Goal: Transaction & Acquisition: Purchase product/service

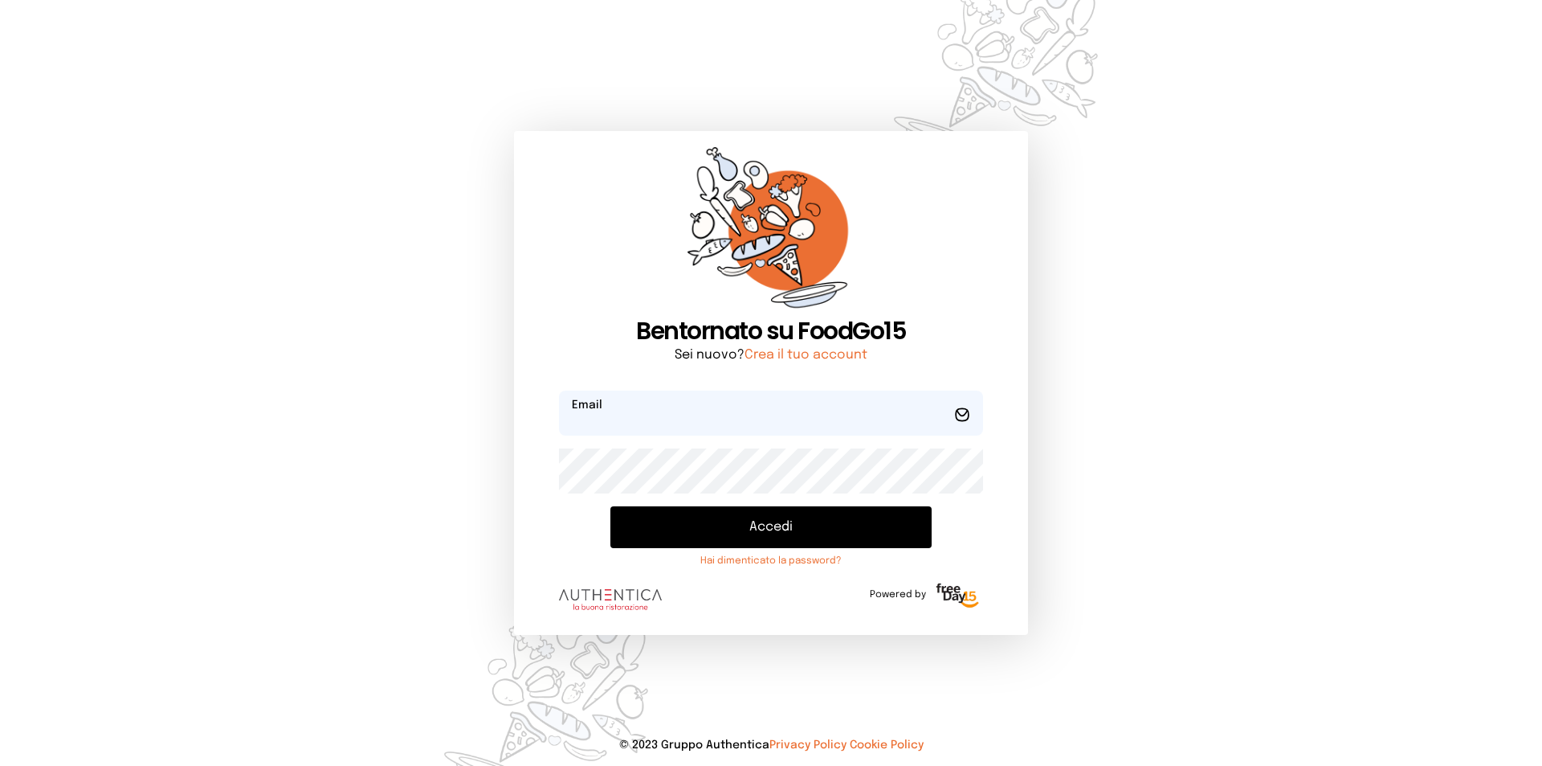
type input "**********"
click at [747, 532] on button "Accedi" at bounding box center [771, 527] width 321 height 42
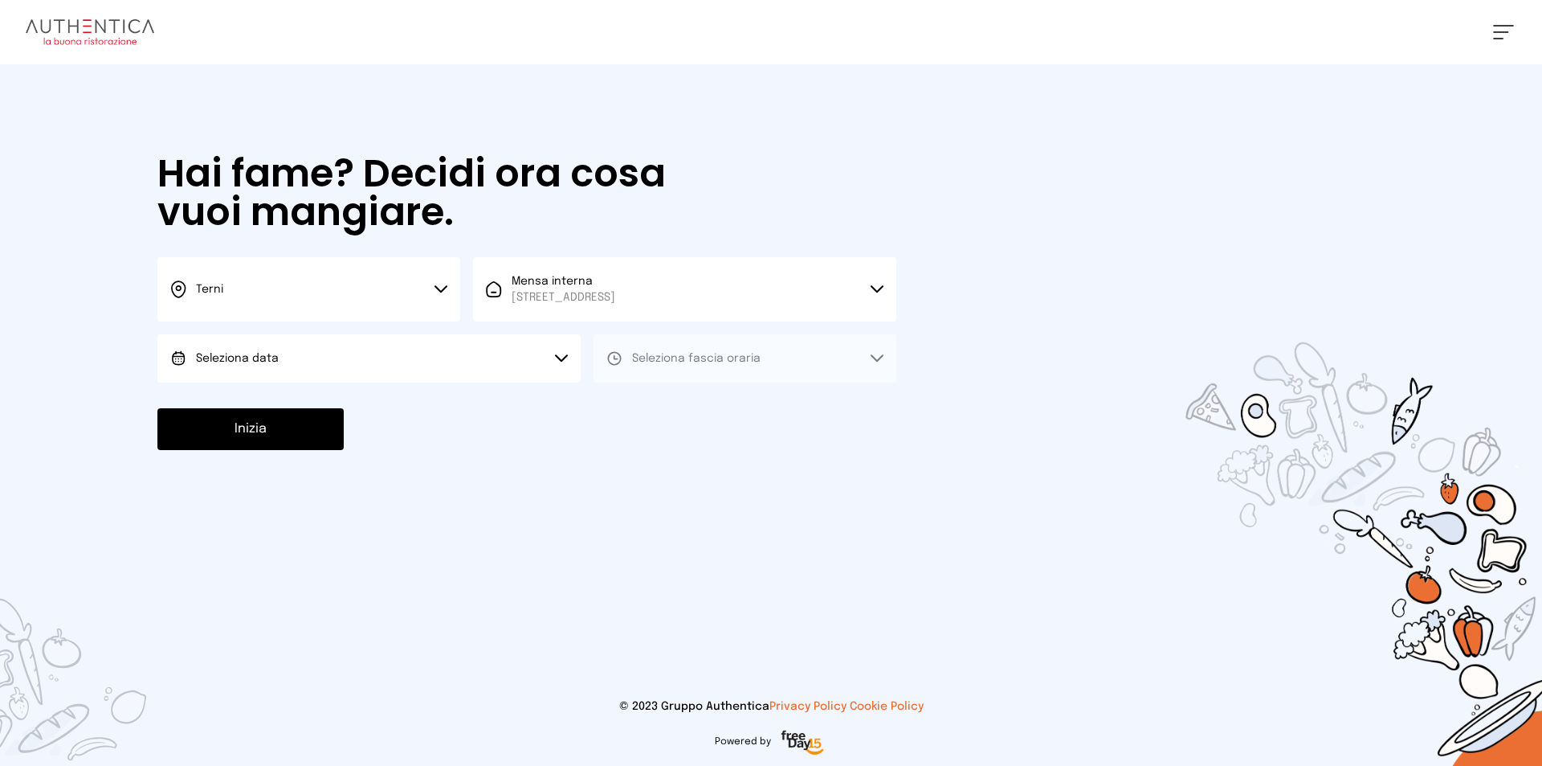
click at [345, 349] on button "Seleziona data" at bounding box center [368, 358] width 423 height 48
click at [384, 404] on li "Oggi, 26/09/2025" at bounding box center [368, 403] width 423 height 42
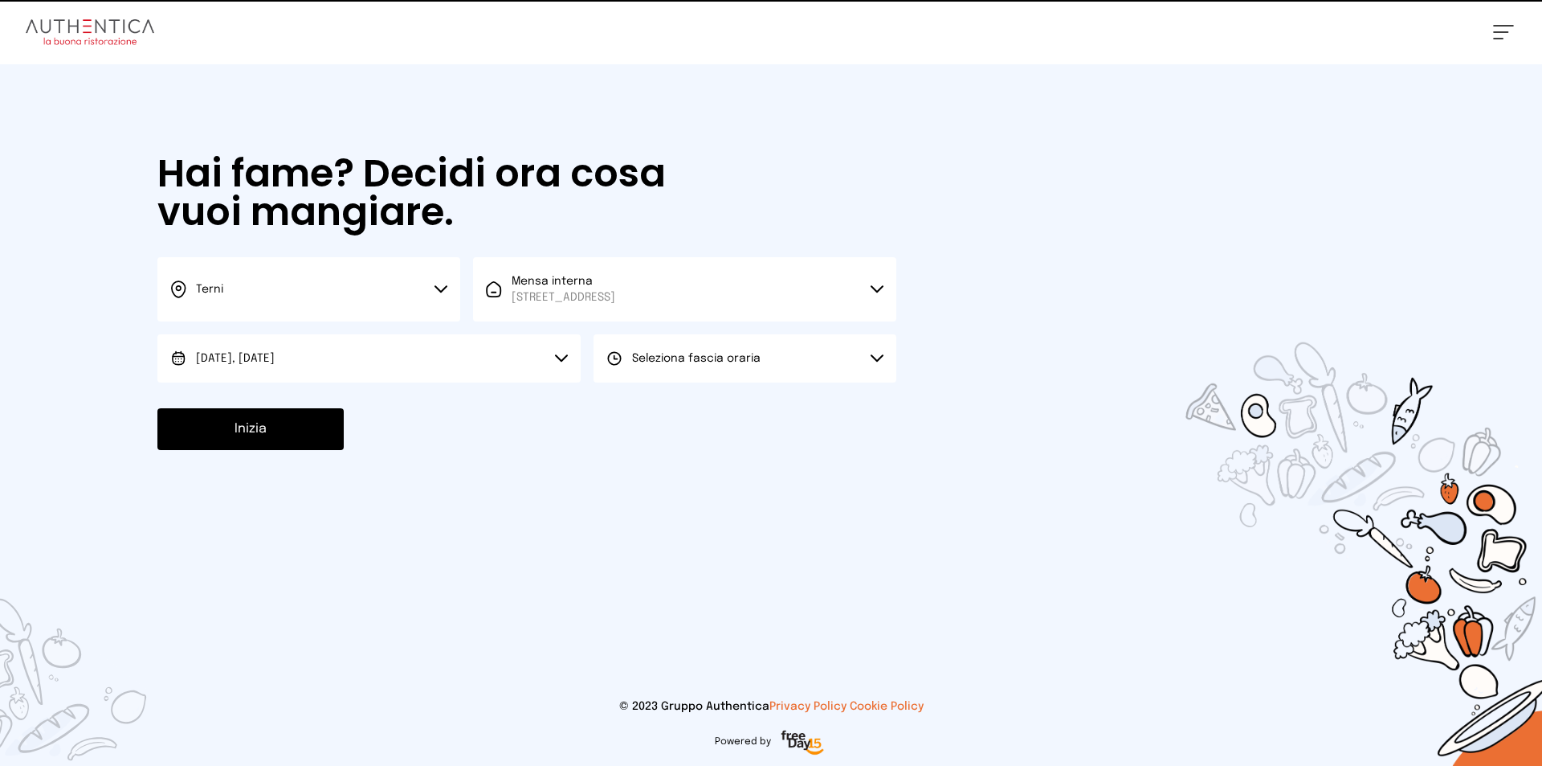
click at [606, 366] on button "Seleziona fascia oraria" at bounding box center [745, 358] width 303 height 48
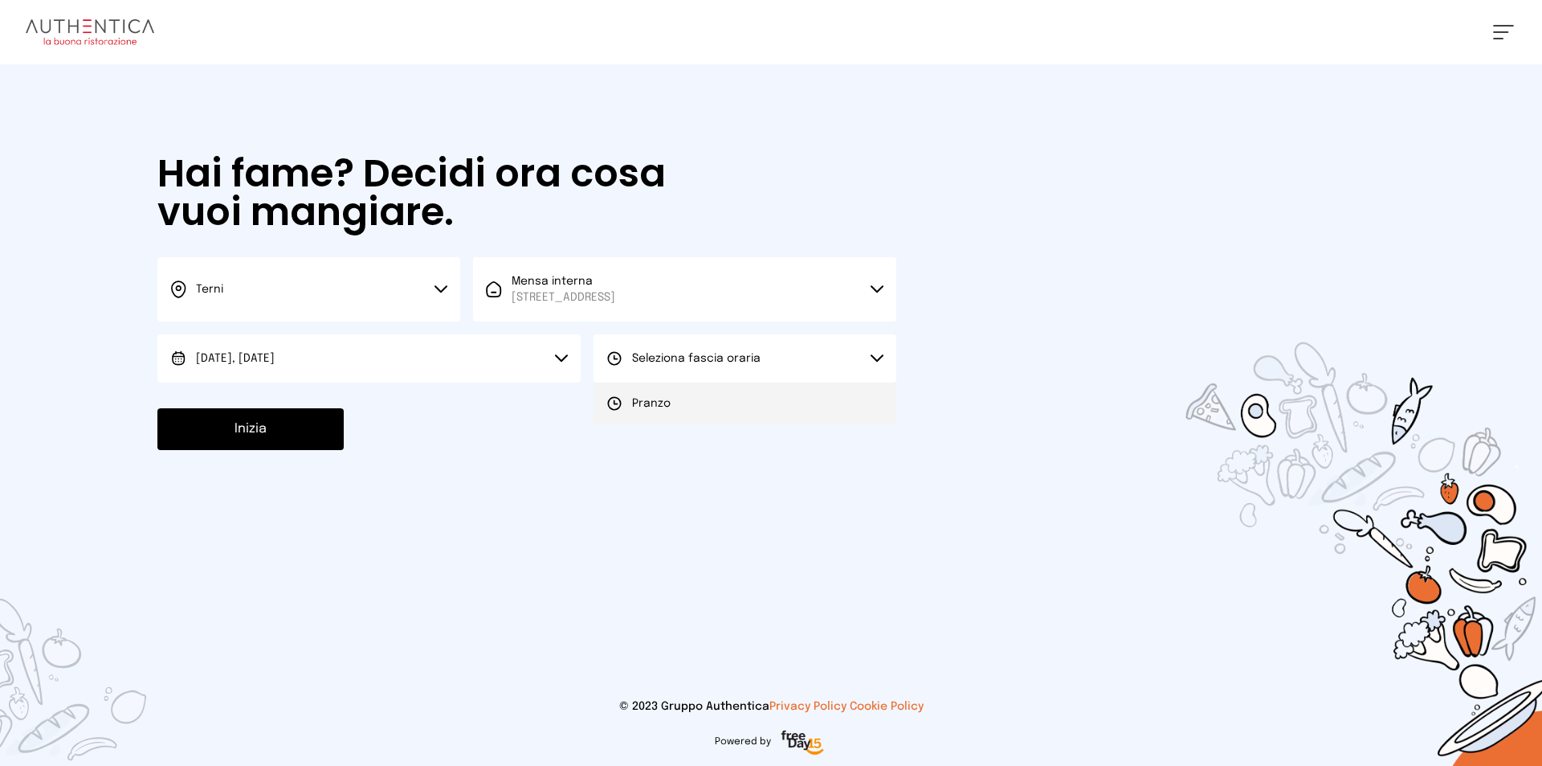
click at [635, 418] on li "Pranzo" at bounding box center [745, 403] width 303 height 42
click at [343, 439] on div "Inizia" at bounding box center [526, 429] width 739 height 42
drag, startPoint x: 343, startPoint y: 439, endPoint x: 328, endPoint y: 439, distance: 15.3
click at [328, 439] on div "Inizia" at bounding box center [526, 429] width 739 height 42
click at [328, 439] on button "Inizia" at bounding box center [250, 429] width 186 height 42
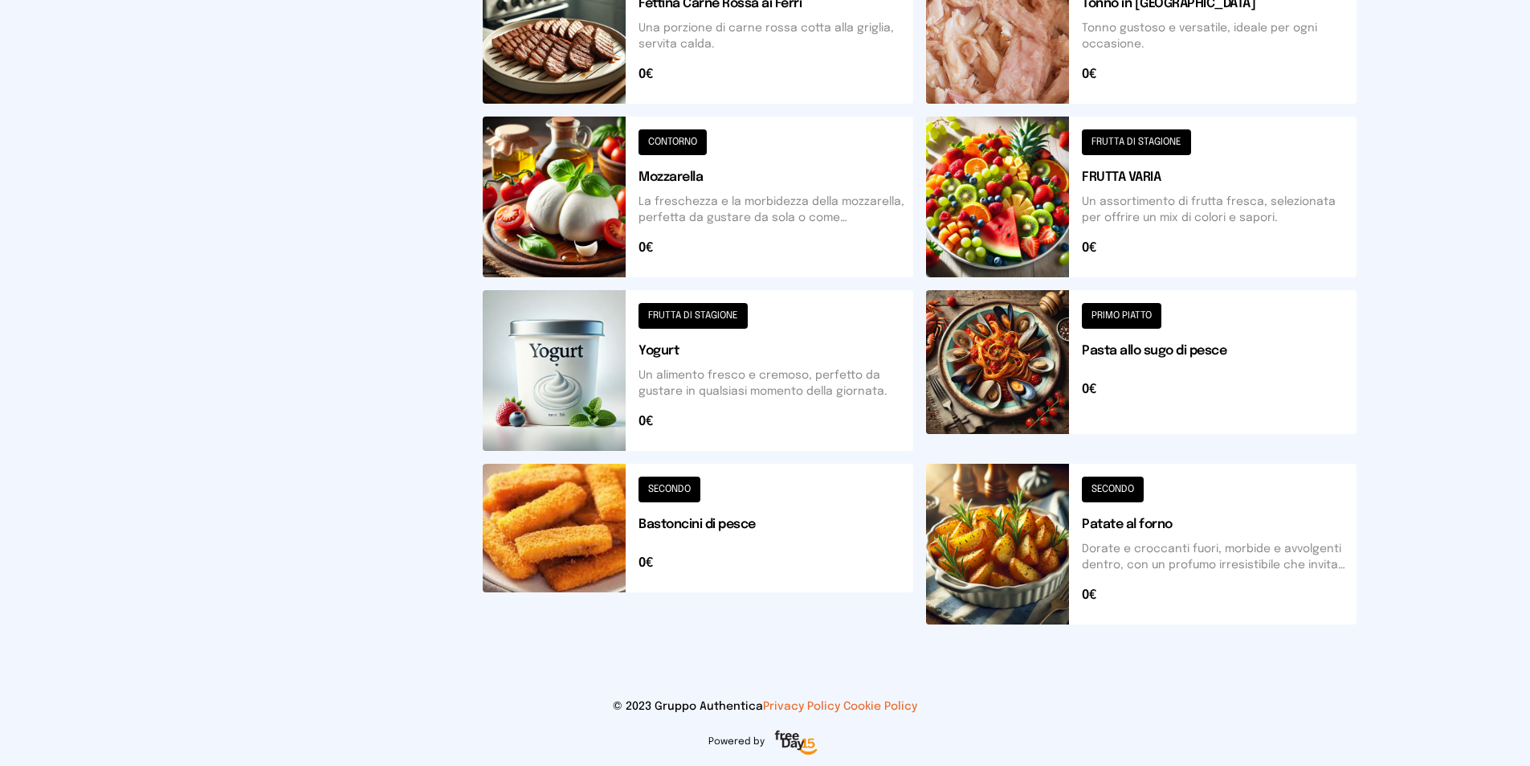
scroll to position [484, 0]
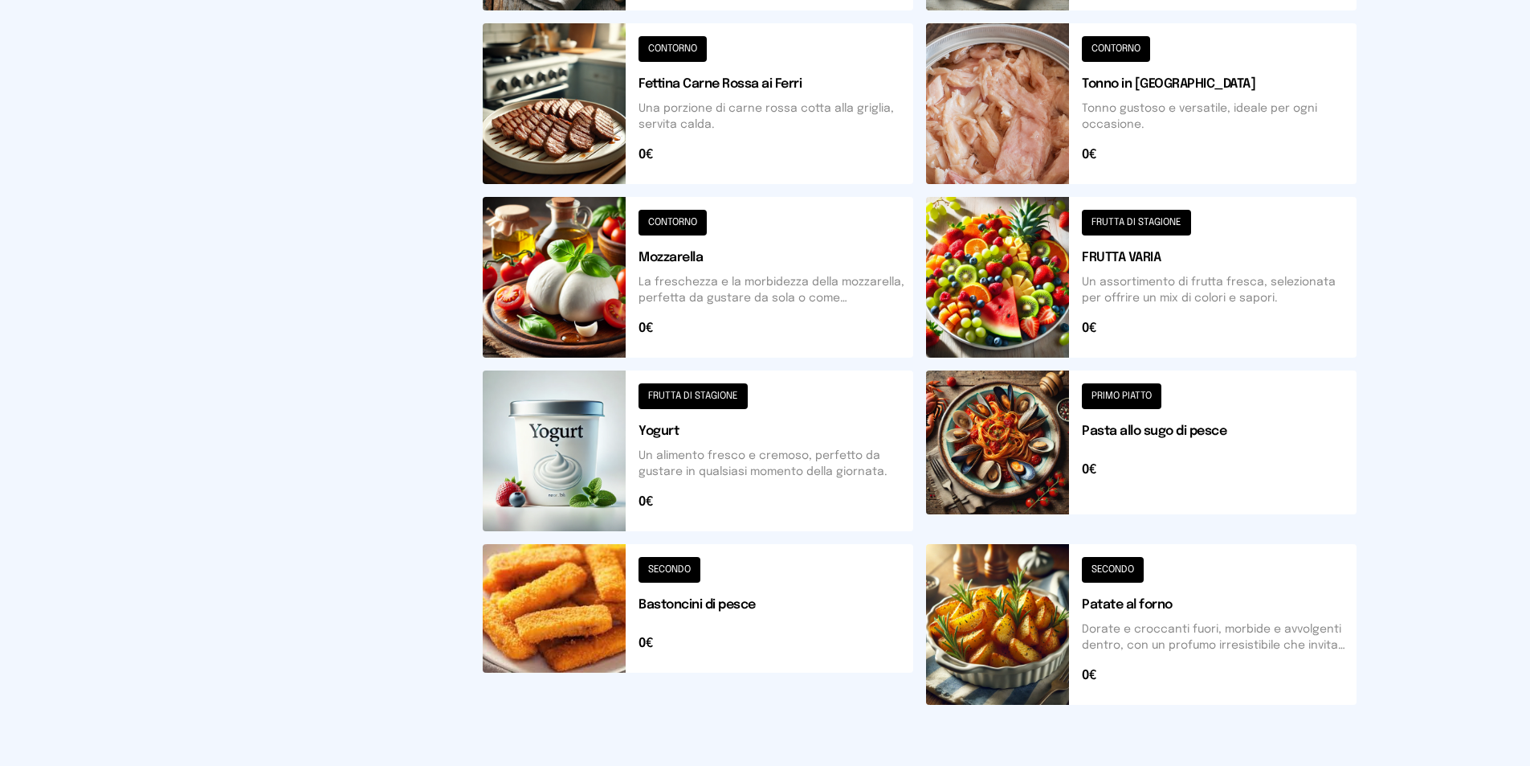
click at [1031, 625] on button at bounding box center [1141, 624] width 431 height 161
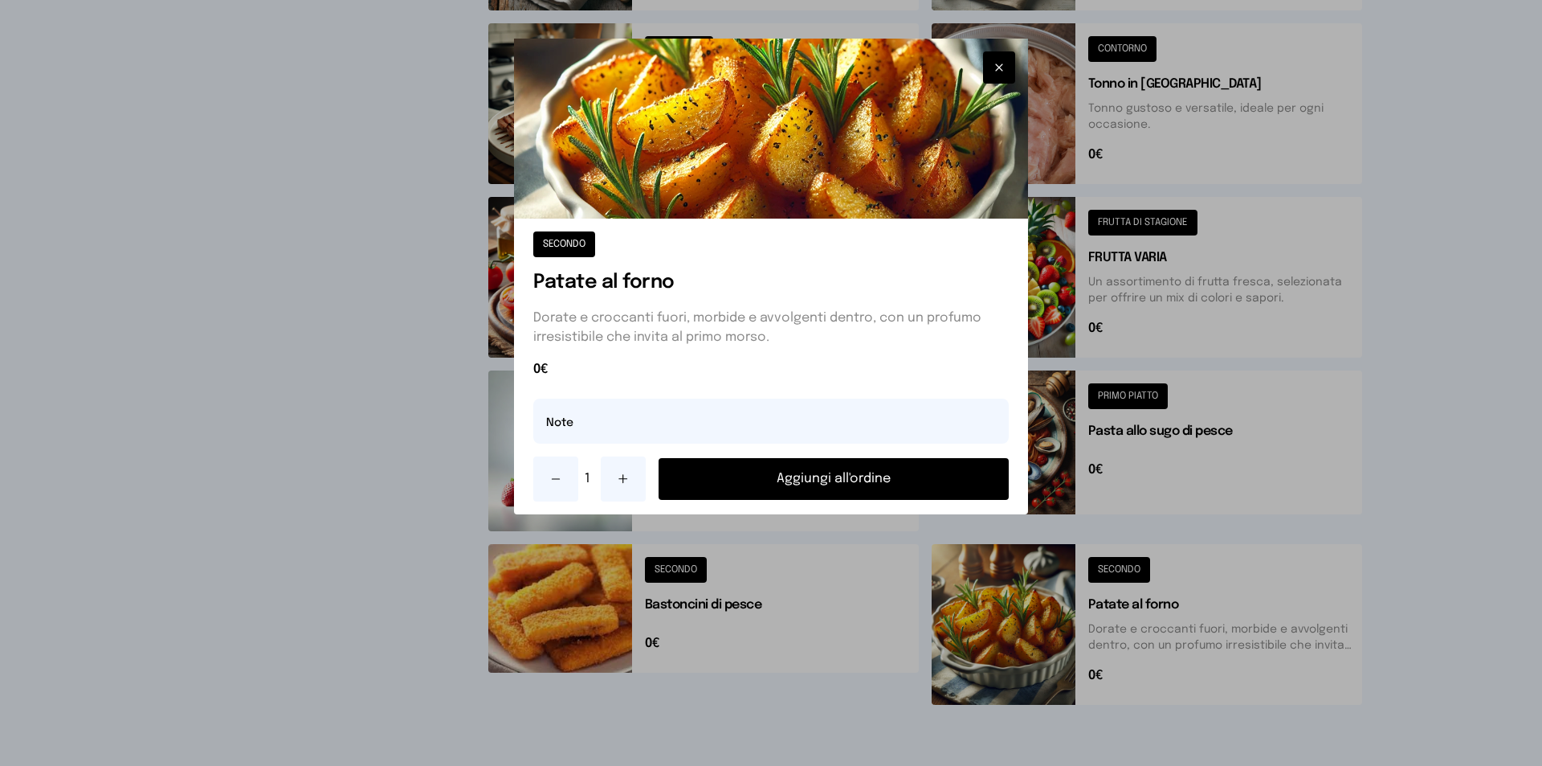
click at [916, 487] on button "Aggiungi all'ordine" at bounding box center [834, 479] width 350 height 42
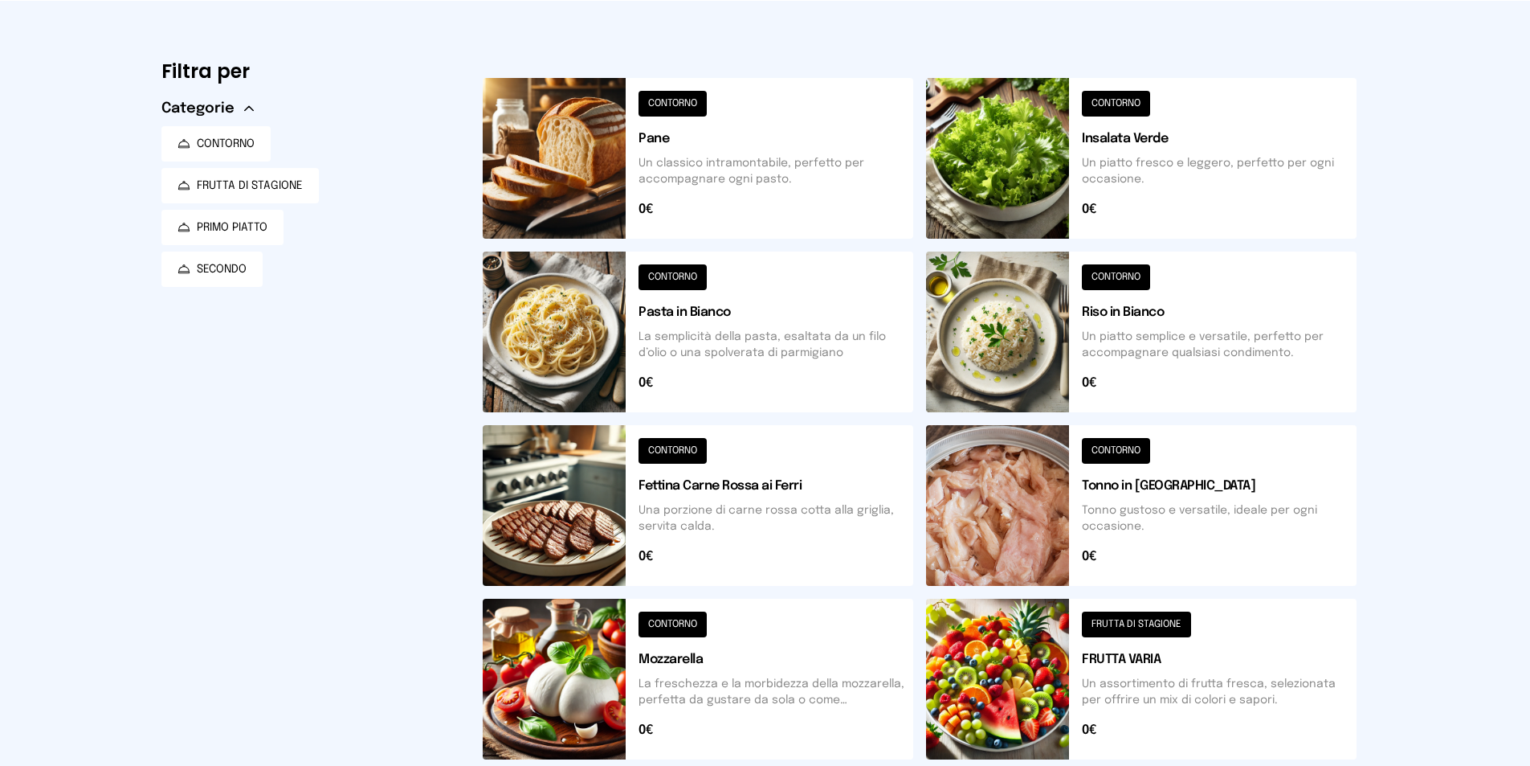
scroll to position [2, 0]
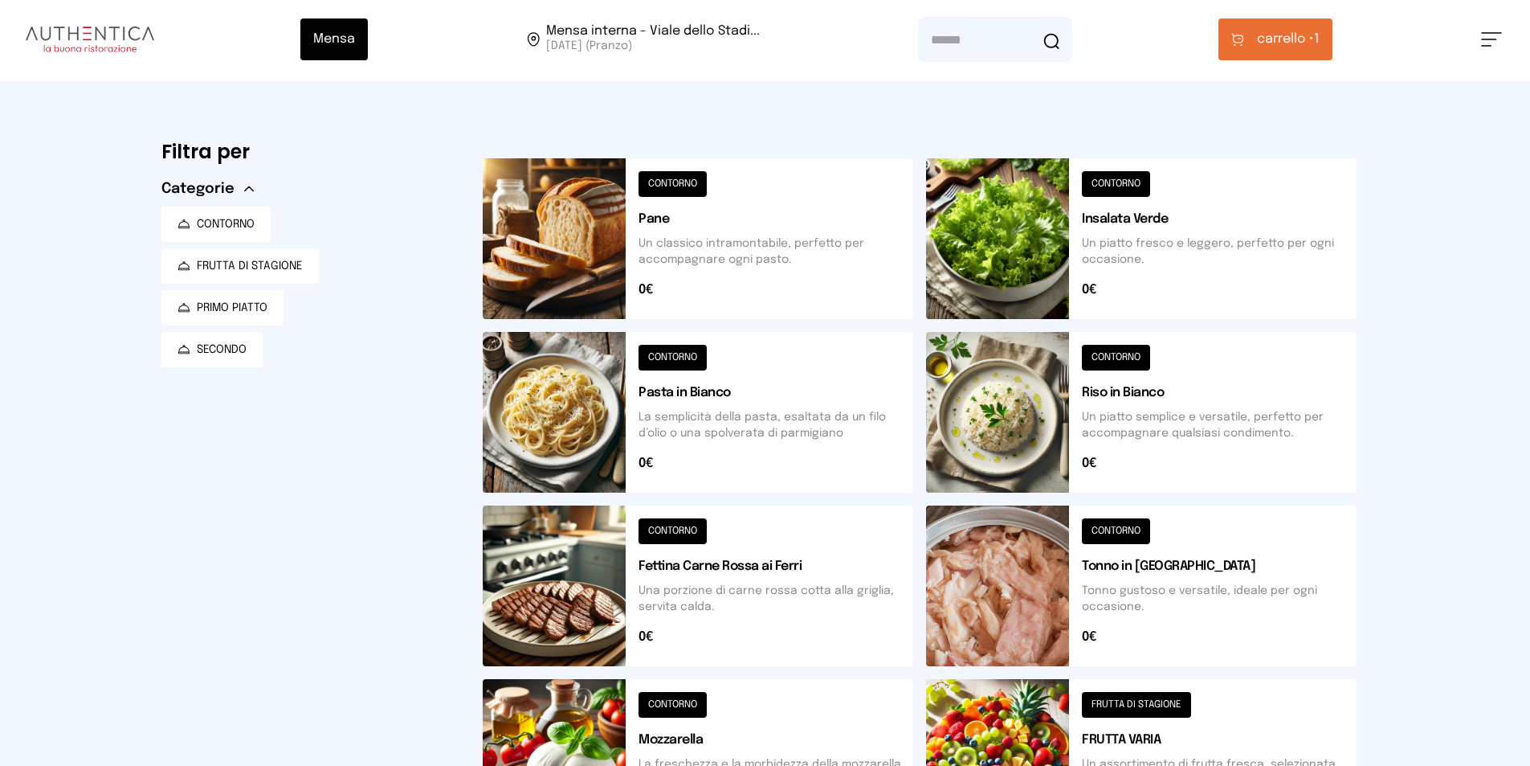
click at [1101, 259] on button at bounding box center [1141, 238] width 431 height 161
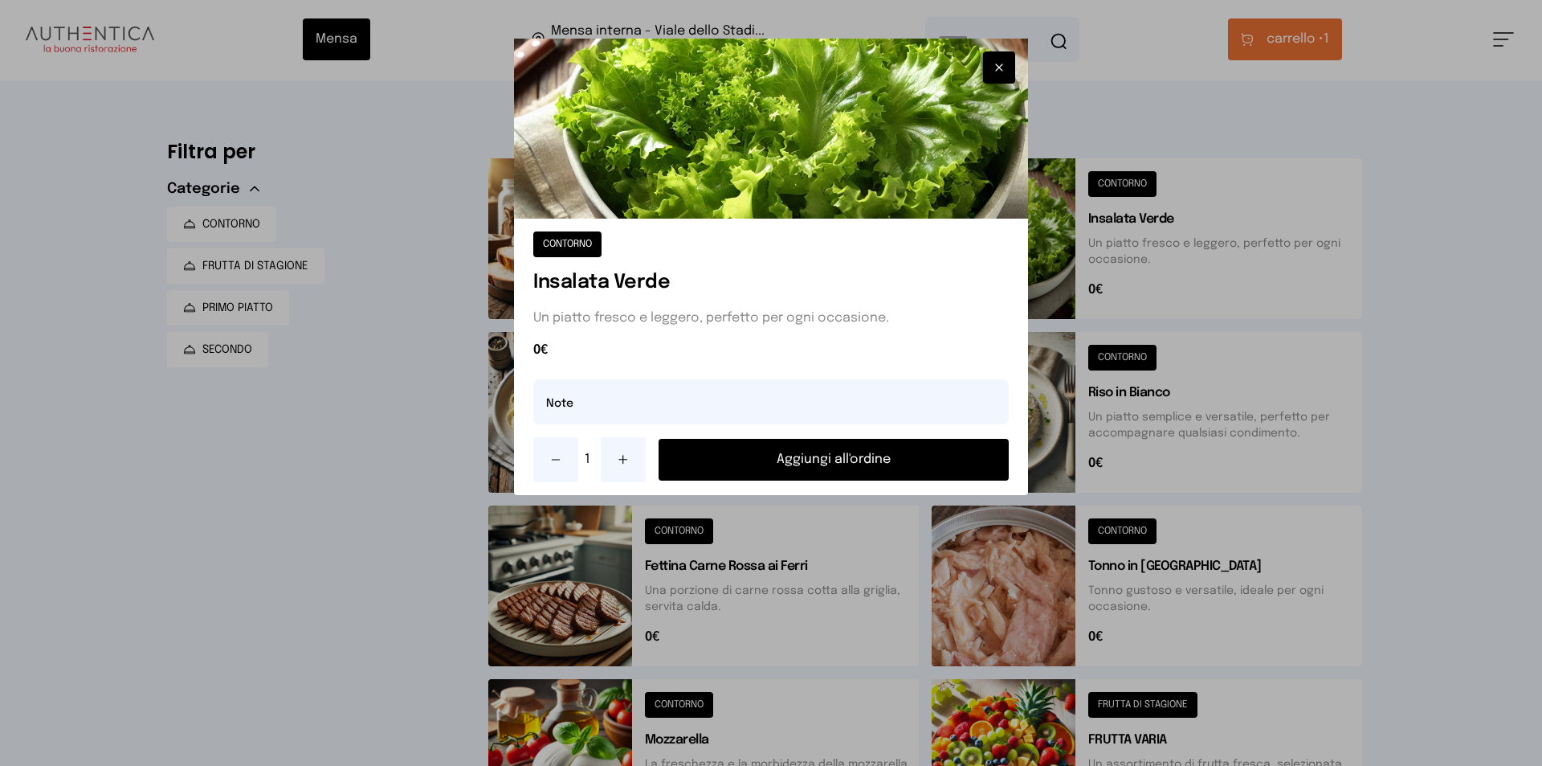
click at [934, 456] on button "Aggiungi all'ordine" at bounding box center [834, 460] width 350 height 42
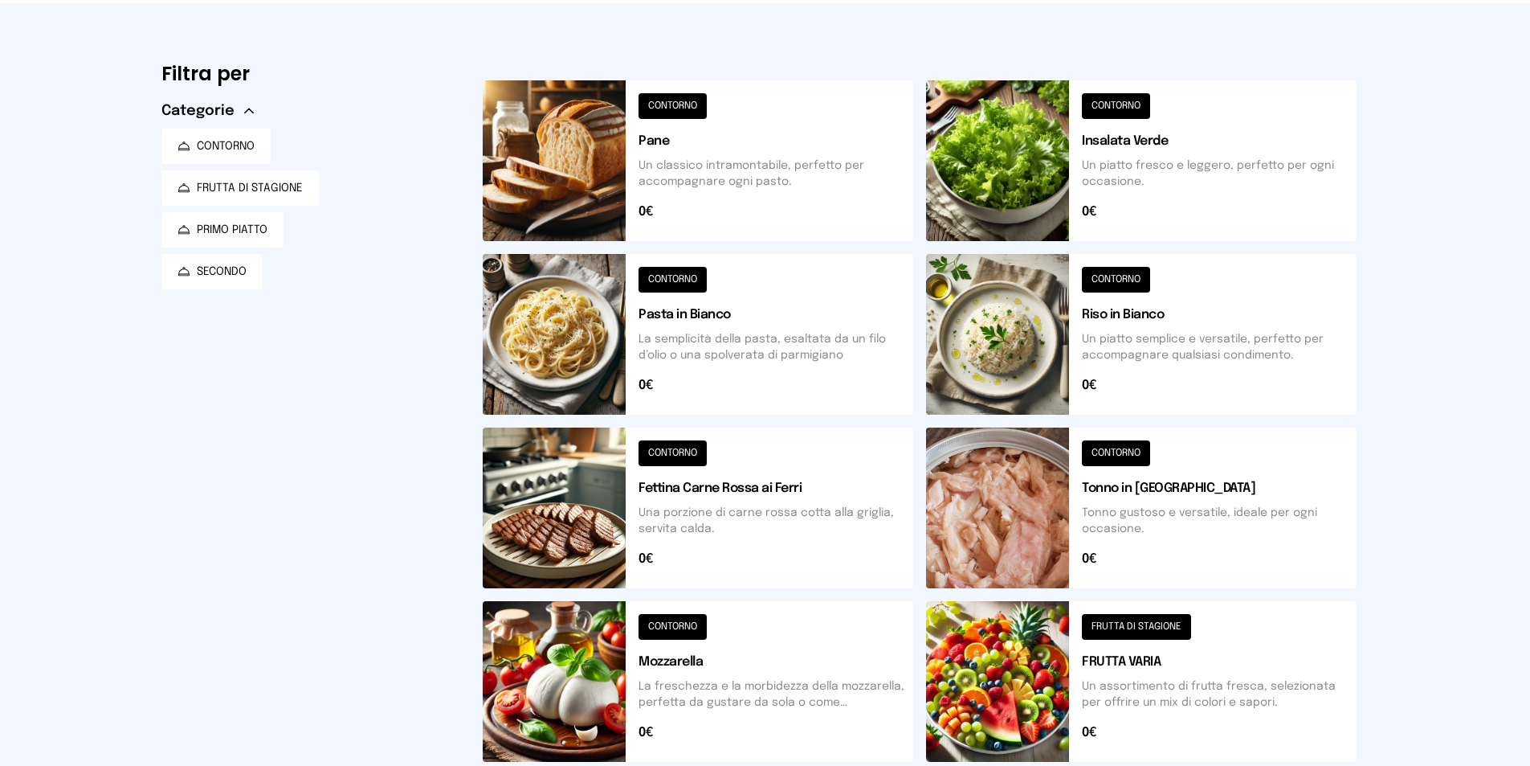
scroll to position [0, 0]
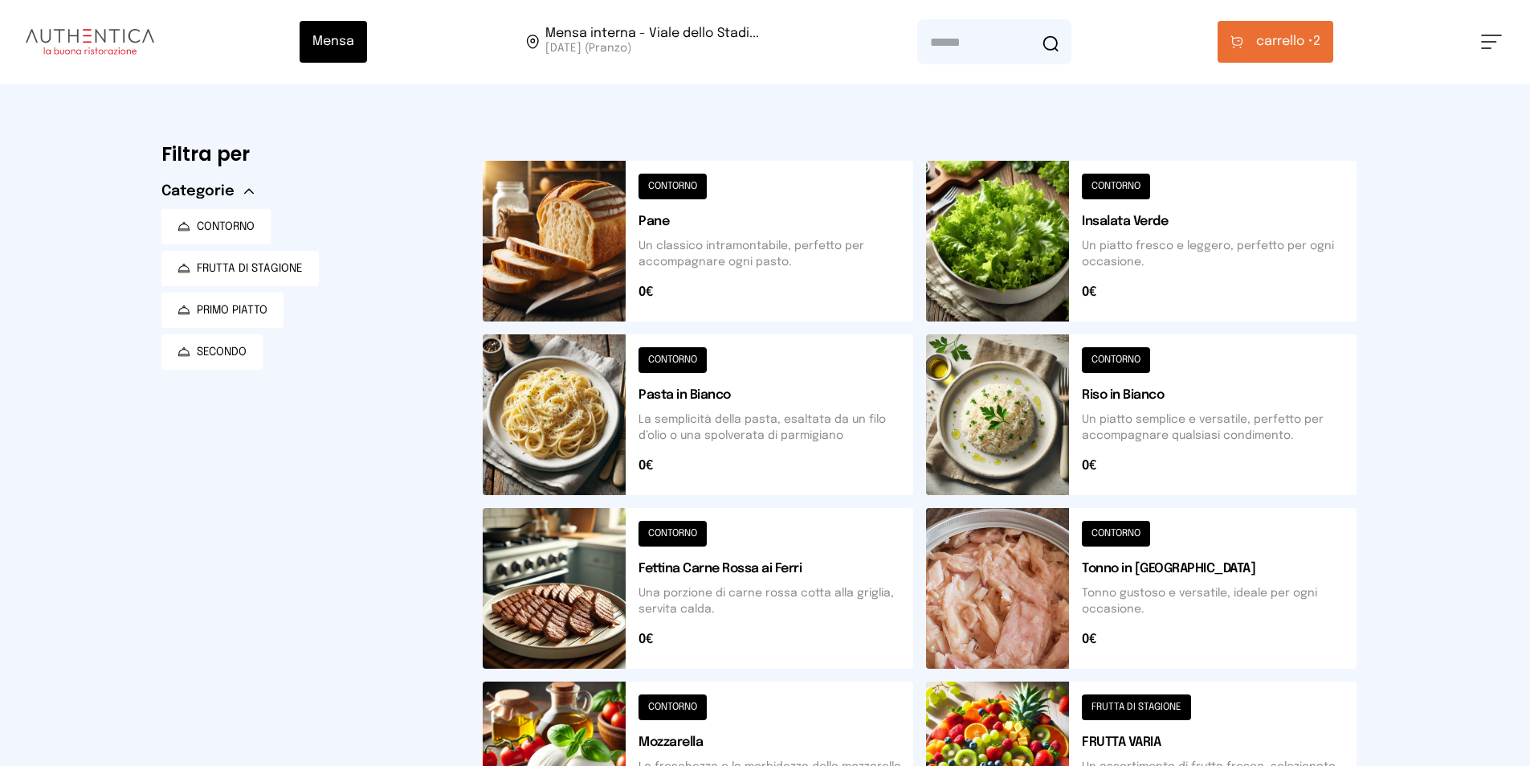
click at [1319, 51] on span "carrello • 2" at bounding box center [1288, 41] width 64 height 19
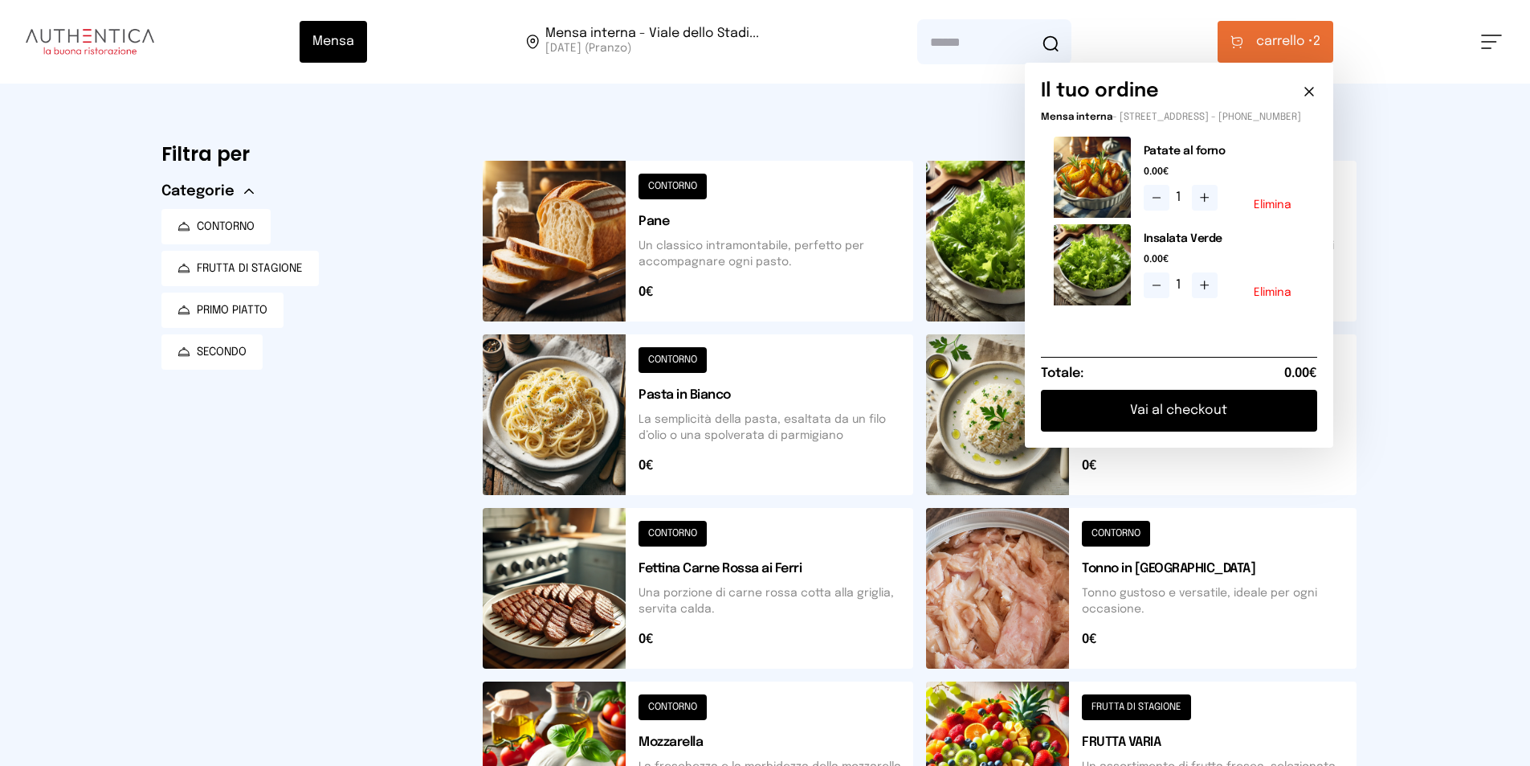
click at [1187, 419] on button "Vai al checkout" at bounding box center [1179, 411] width 276 height 42
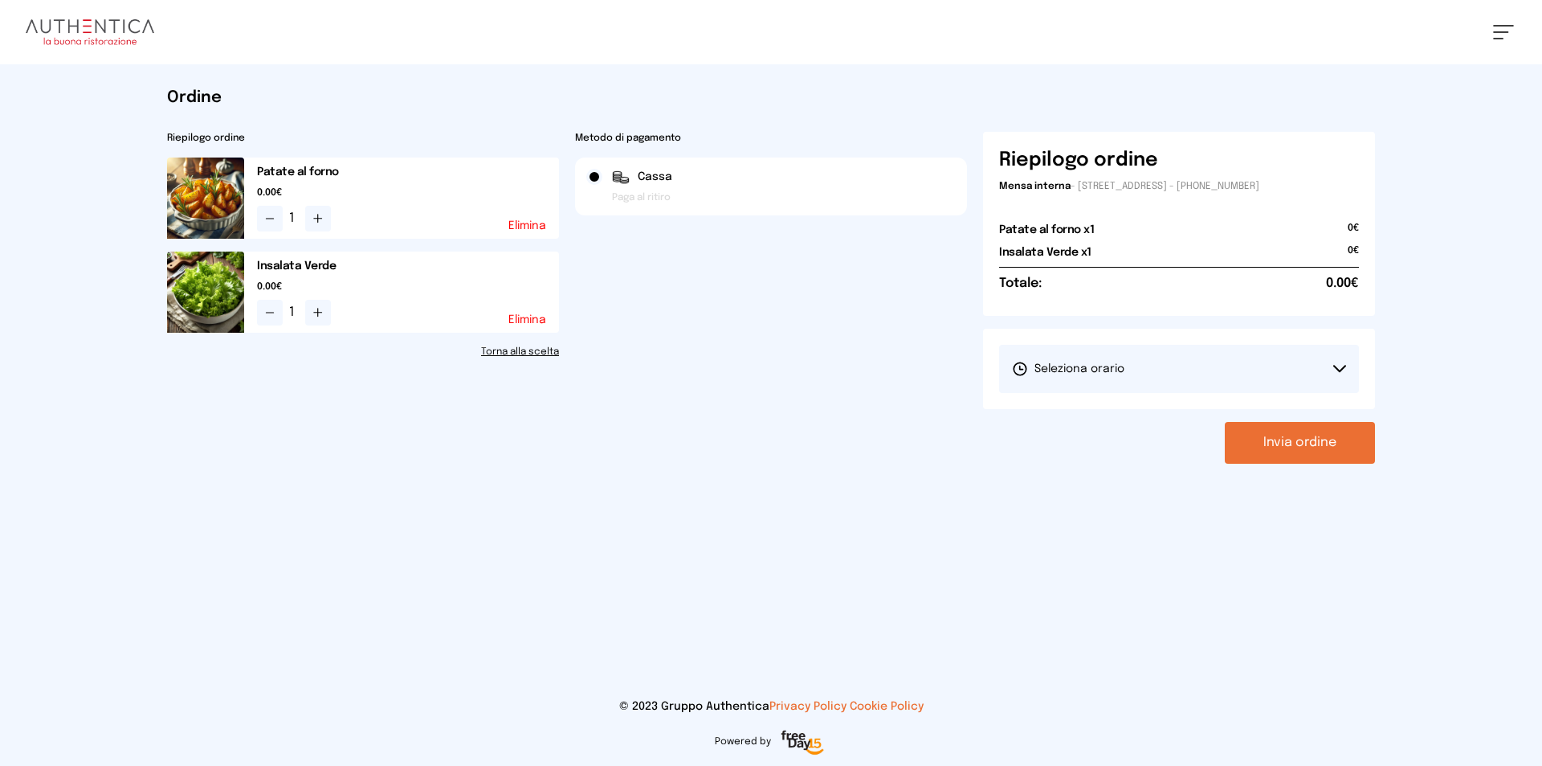
click at [1070, 383] on button "Seleziona orario" at bounding box center [1179, 369] width 360 height 48
click at [1064, 429] on li "1° Turno (13:00 - 15:00)" at bounding box center [1179, 414] width 360 height 42
click at [1309, 464] on div "Ordine Riepilogo ordine Patate al forno 0.00€ 1 Elimina Insalata Verde 0.00€ 1 …" at bounding box center [771, 275] width 1234 height 422
click at [1313, 449] on button "Invia ordine" at bounding box center [1300, 443] width 150 height 42
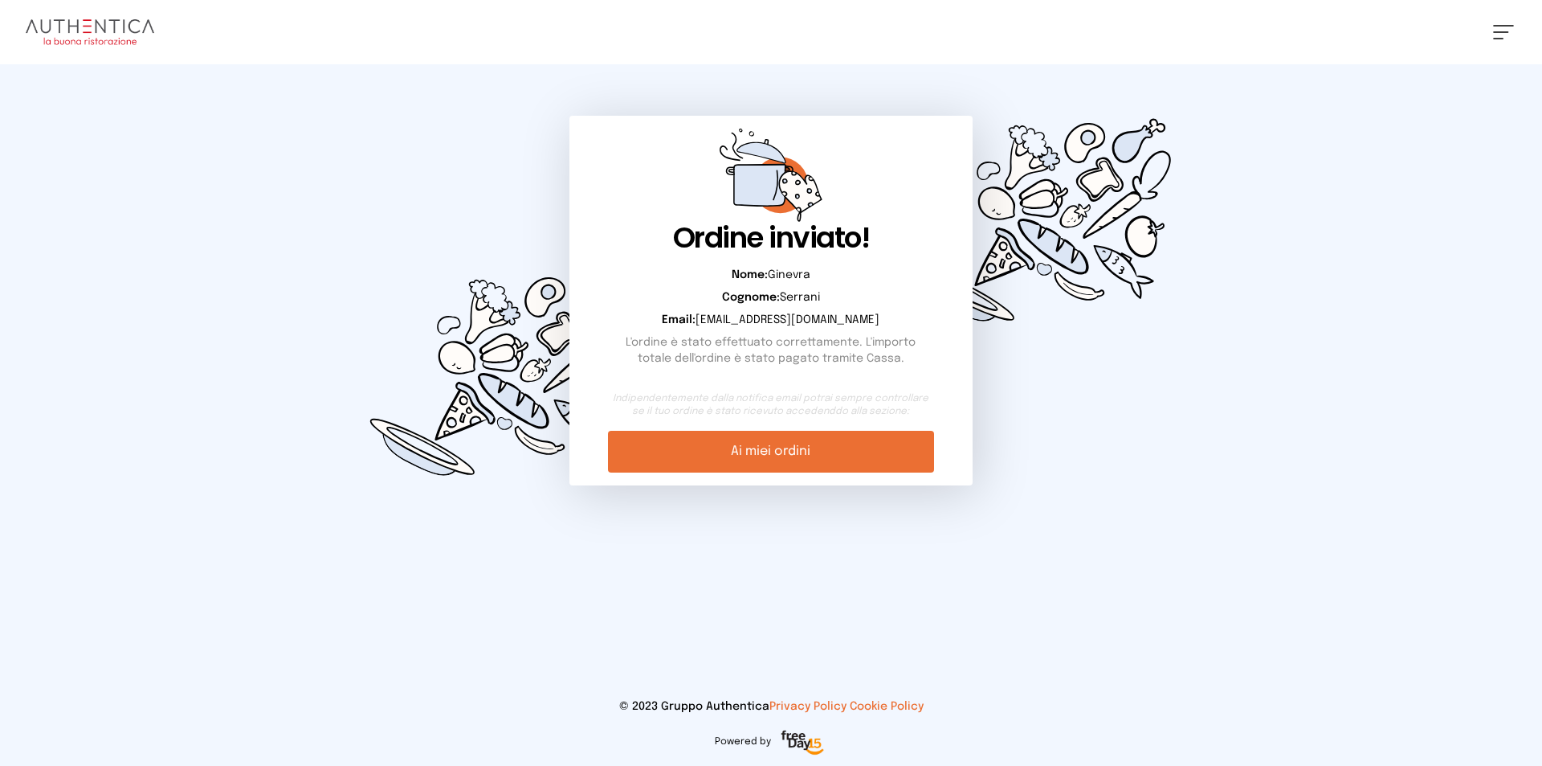
click at [94, 31] on img at bounding box center [90, 32] width 129 height 26
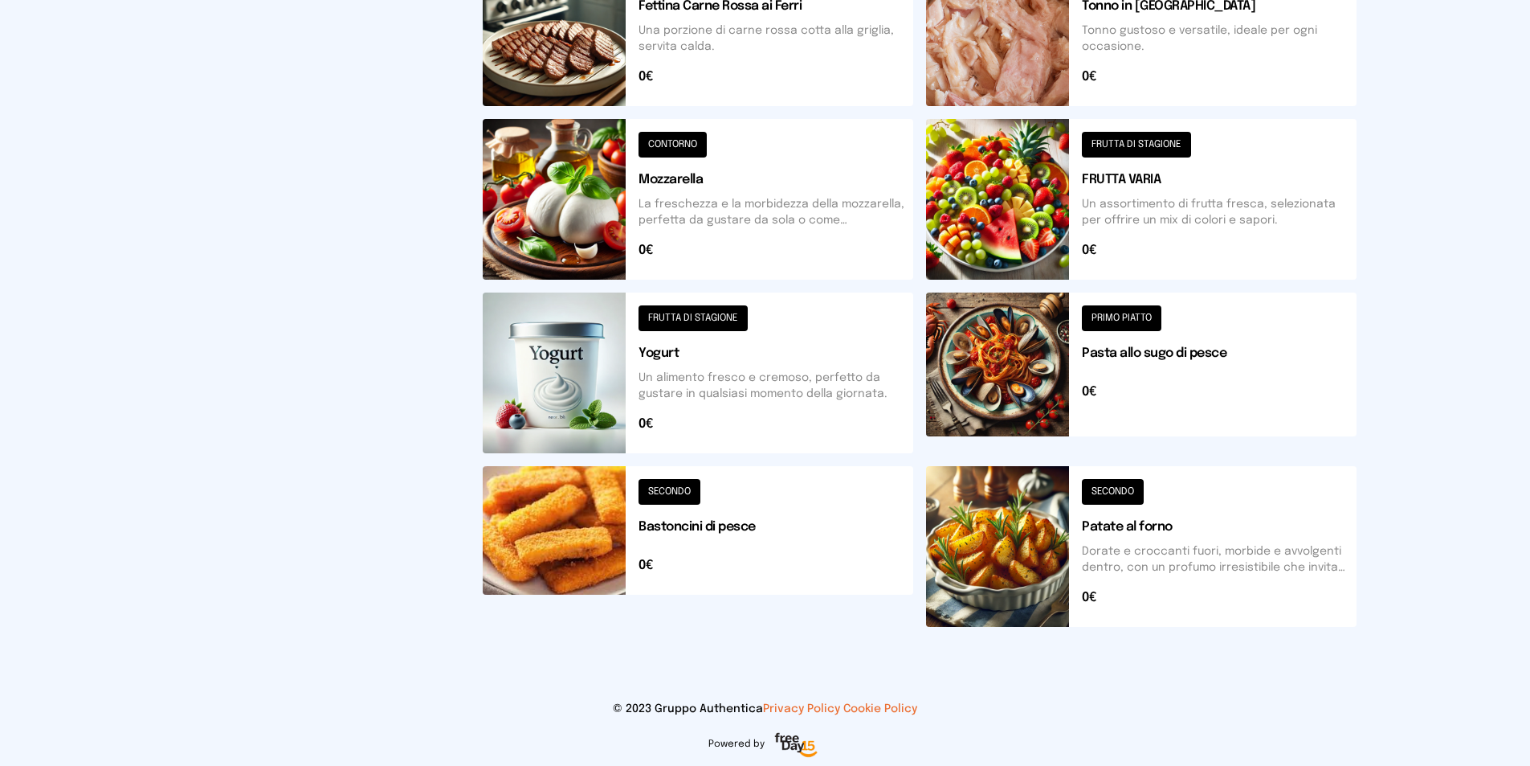
scroll to position [80, 0]
